Goal: Task Accomplishment & Management: Use online tool/utility

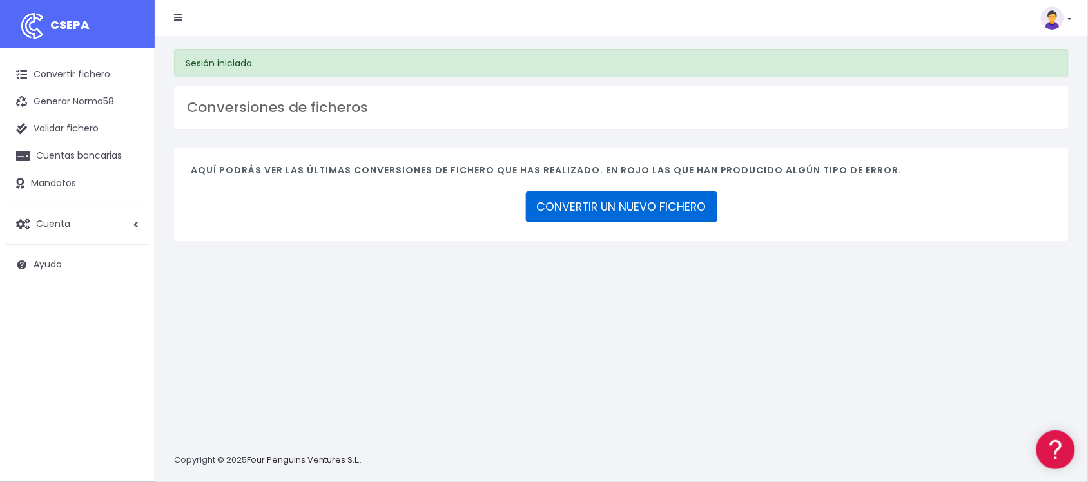
click at [635, 205] on link "CONVERTIR UN NUEVO FICHERO" at bounding box center [621, 206] width 191 height 31
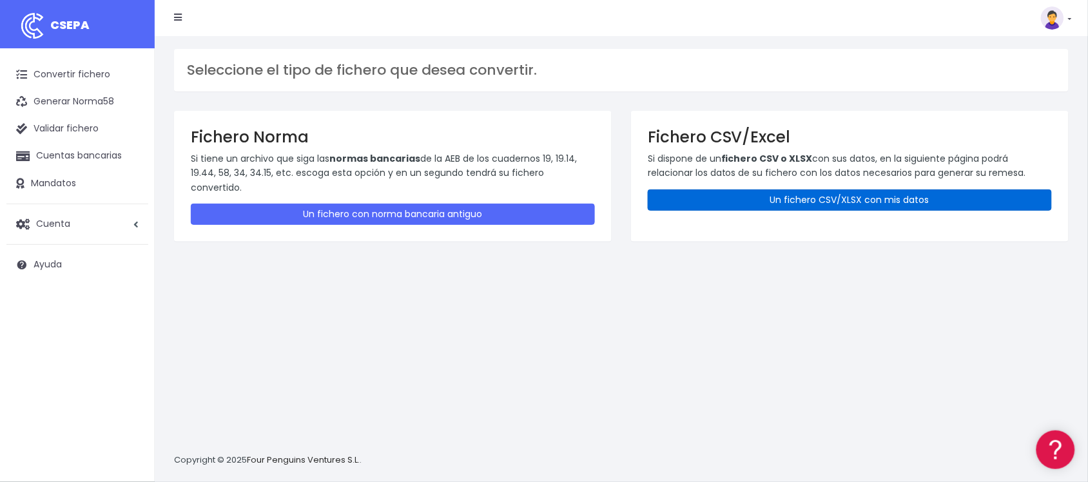
click at [832, 202] on link "Un fichero CSV/XLSX con mis datos" at bounding box center [850, 200] width 404 height 21
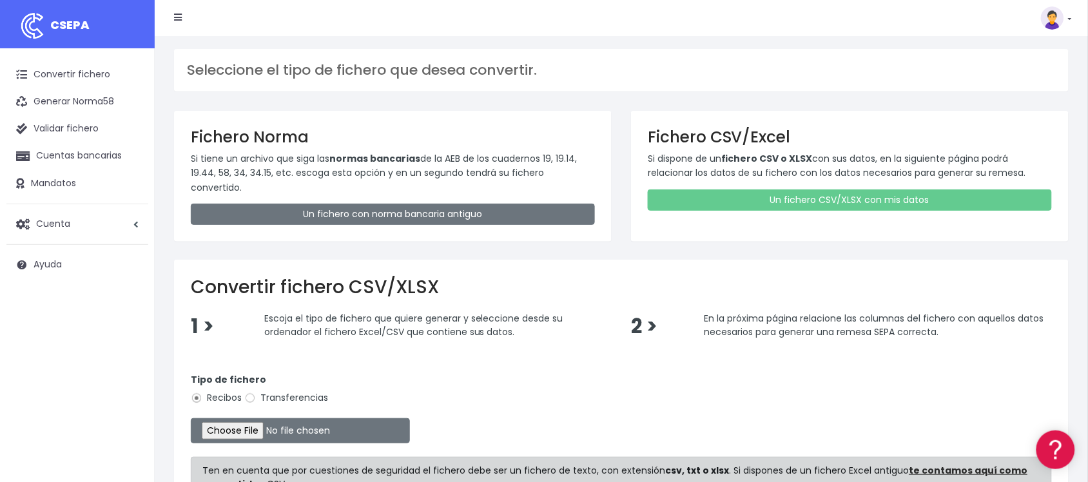
click at [304, 391] on label "Transferencias" at bounding box center [286, 398] width 84 height 14
click at [256, 393] on input "Transferencias" at bounding box center [250, 399] width 12 height 12
radio input "true"
click at [262, 418] on input "file" at bounding box center [300, 430] width 219 height 25
type input "C:\fakepath\2510131 EC BSAB FICHERO.xlsx"
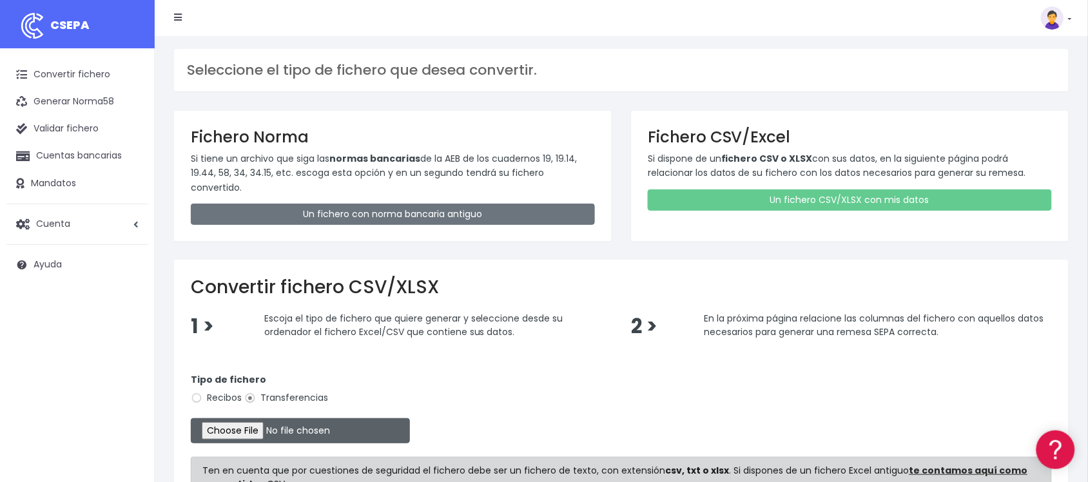
scroll to position [156, 0]
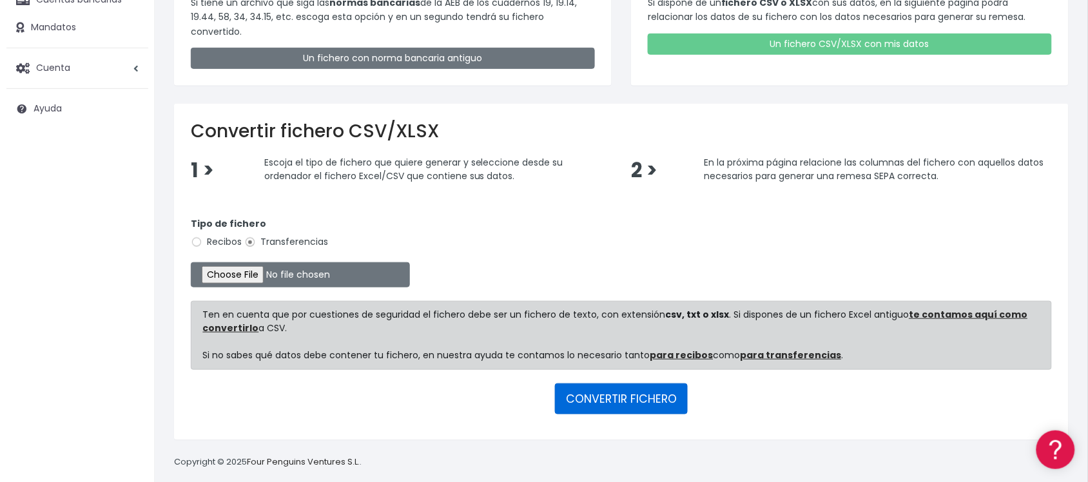
click at [648, 387] on button "CONVERTIR FICHERO" at bounding box center [621, 399] width 133 height 31
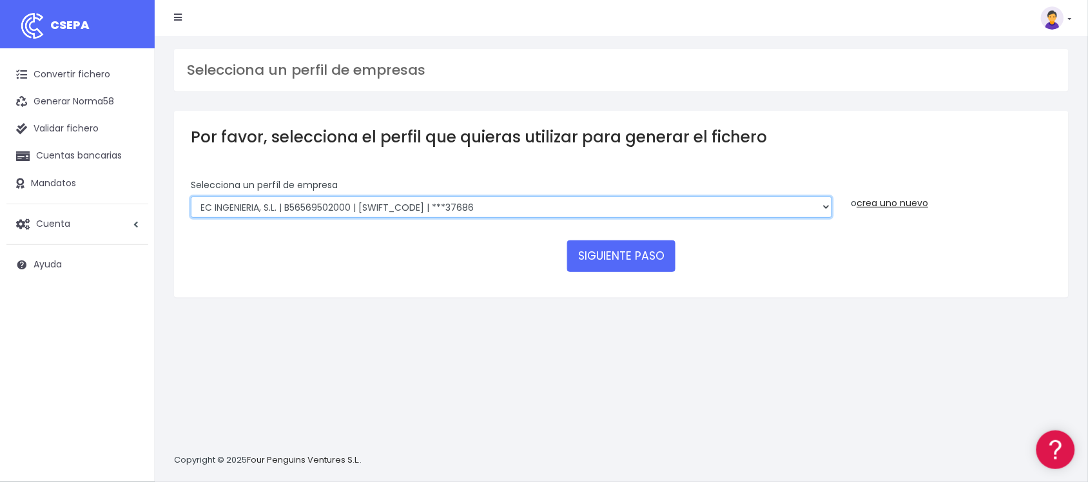
click at [375, 208] on select "SOCOTEC ENGINEERING SOLUTIONS SPAIN SLU | B66113457000 | CAIXESBBXXX | ***45833…" at bounding box center [511, 208] width 641 height 22
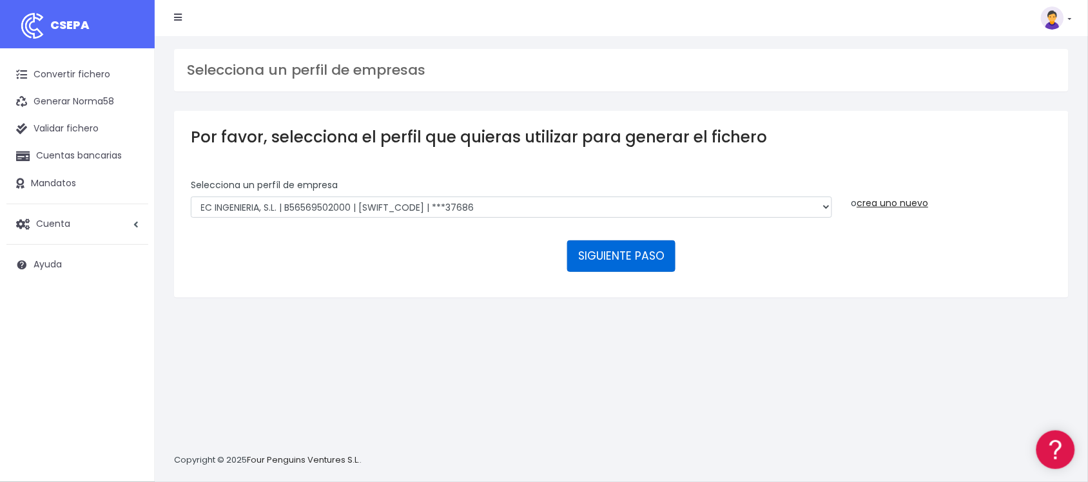
click at [611, 263] on button "SIGUIENTE PASO" at bounding box center [621, 255] width 108 height 31
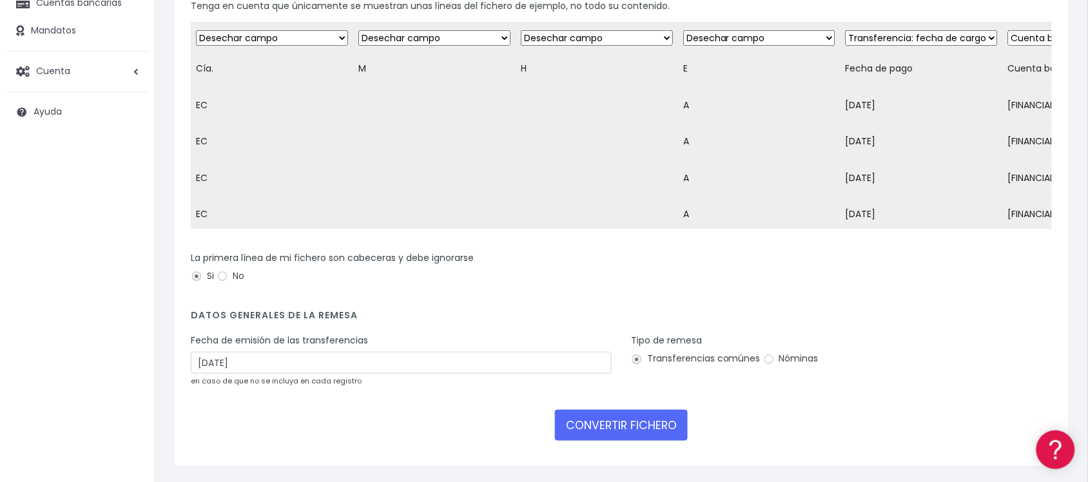
scroll to position [205, 0]
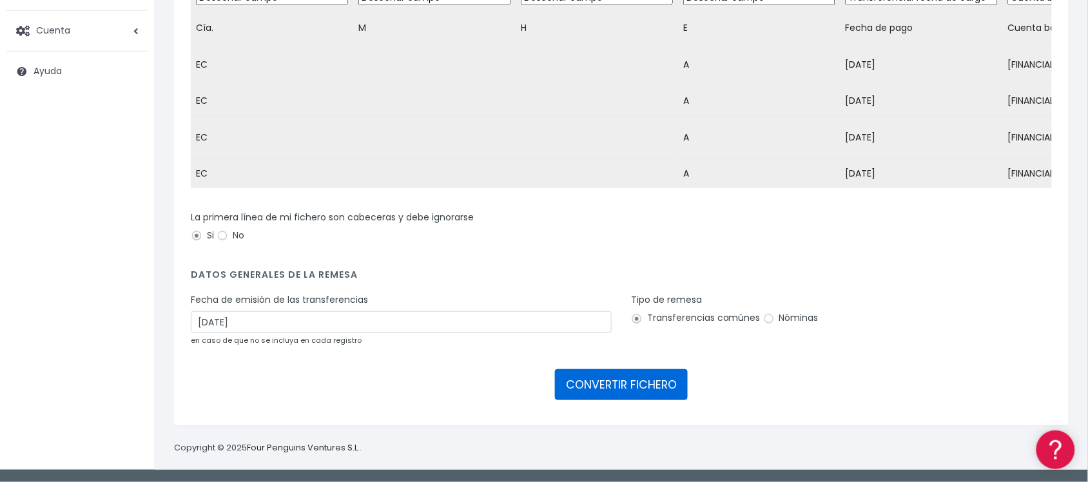
click at [611, 379] on button "CONVERTIR FICHERO" at bounding box center [621, 384] width 133 height 31
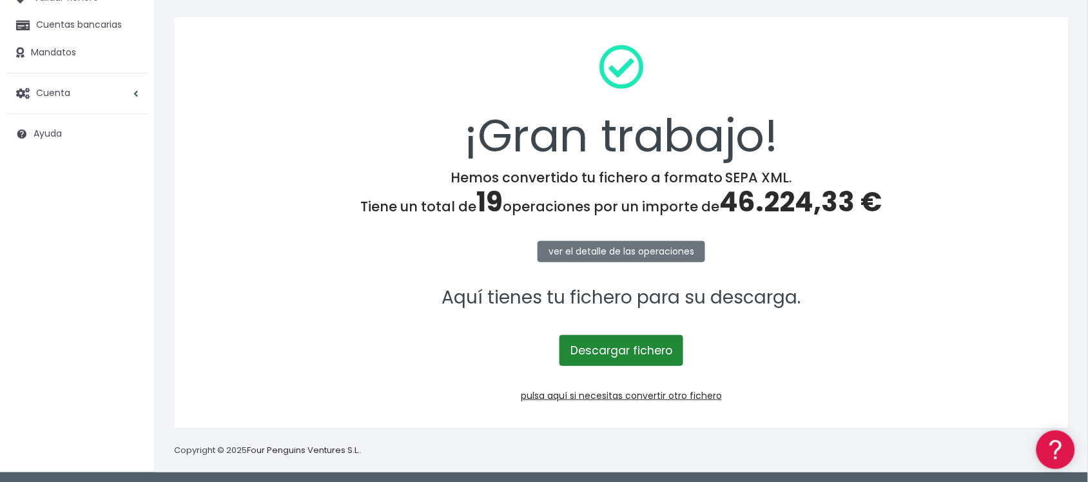
scroll to position [133, 0]
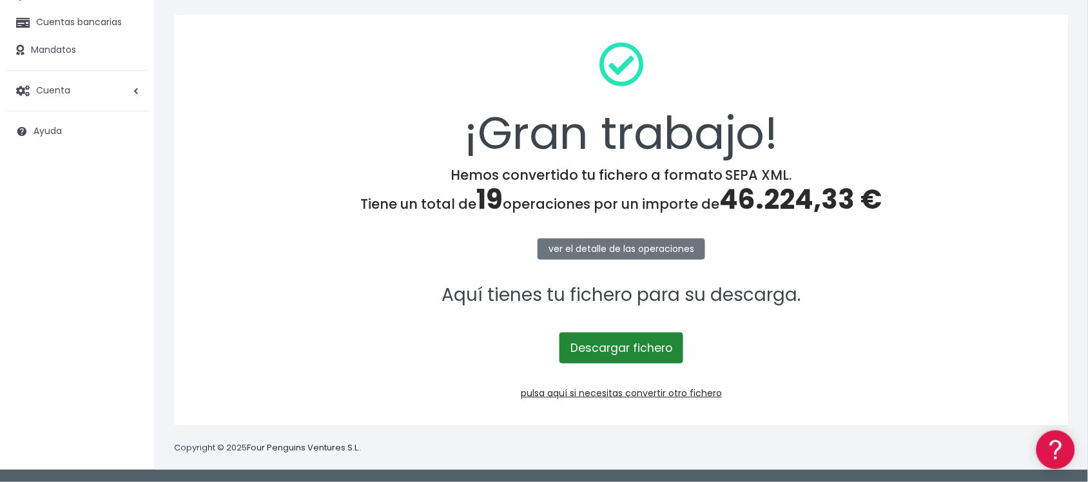
click at [635, 355] on link "Descargar fichero" at bounding box center [622, 348] width 124 height 31
